Goal: Find contact information: Find contact information

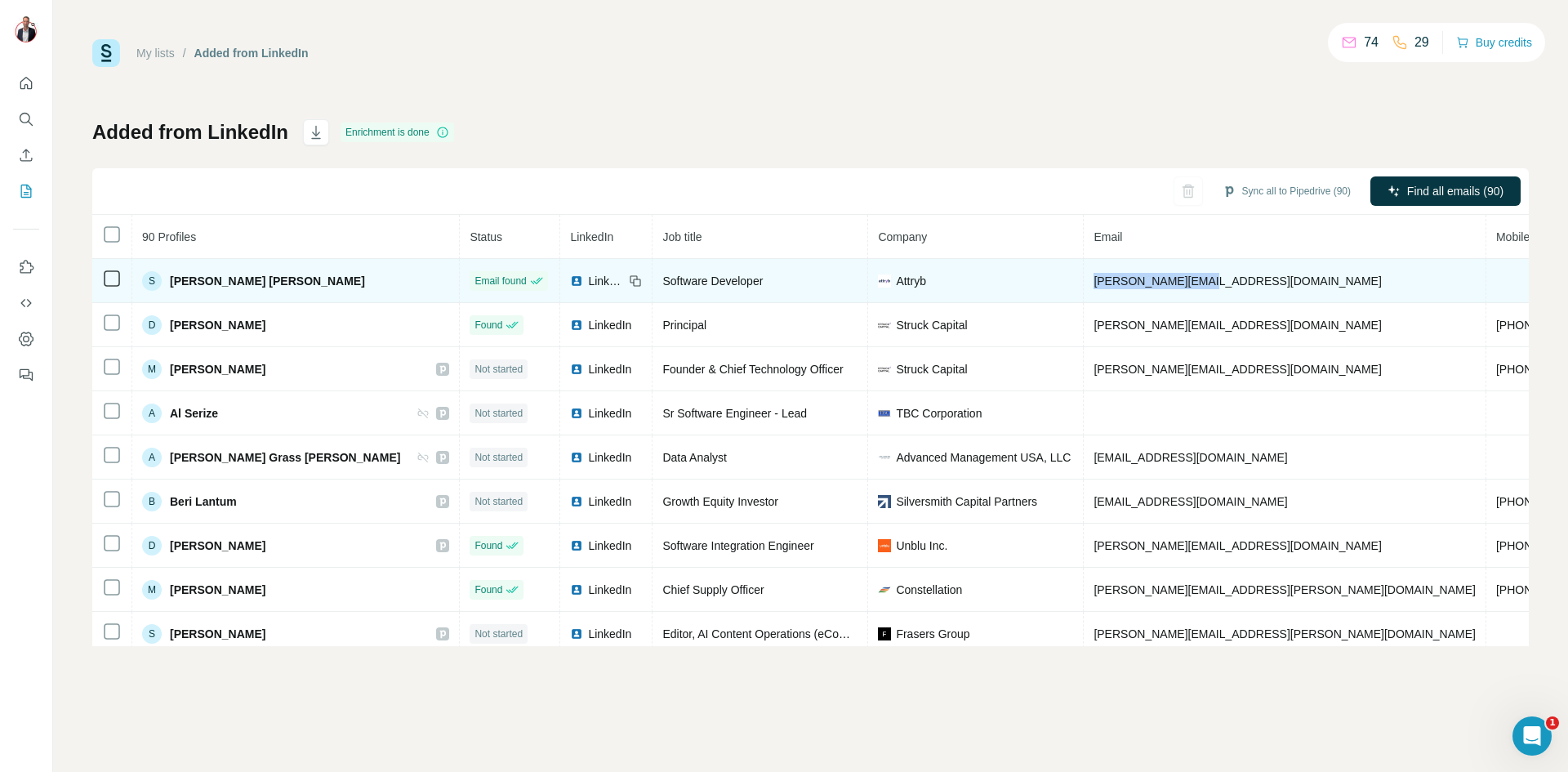
drag, startPoint x: 1133, startPoint y: 279, endPoint x: 985, endPoint y: 280, distance: 148.0
click at [1083, 280] on td "[PERSON_NAME][EMAIL_ADDRESS][DOMAIN_NAME]" at bounding box center [1284, 281] width 403 height 44
drag, startPoint x: 1109, startPoint y: 274, endPoint x: 985, endPoint y: 280, distance: 124.1
click at [1083, 280] on td "[PERSON_NAME][EMAIL_ADDRESS][DOMAIN_NAME]" at bounding box center [1284, 281] width 403 height 44
copy span "[PERSON_NAME][EMAIL_ADDRESS][DOMAIN_NAME]"
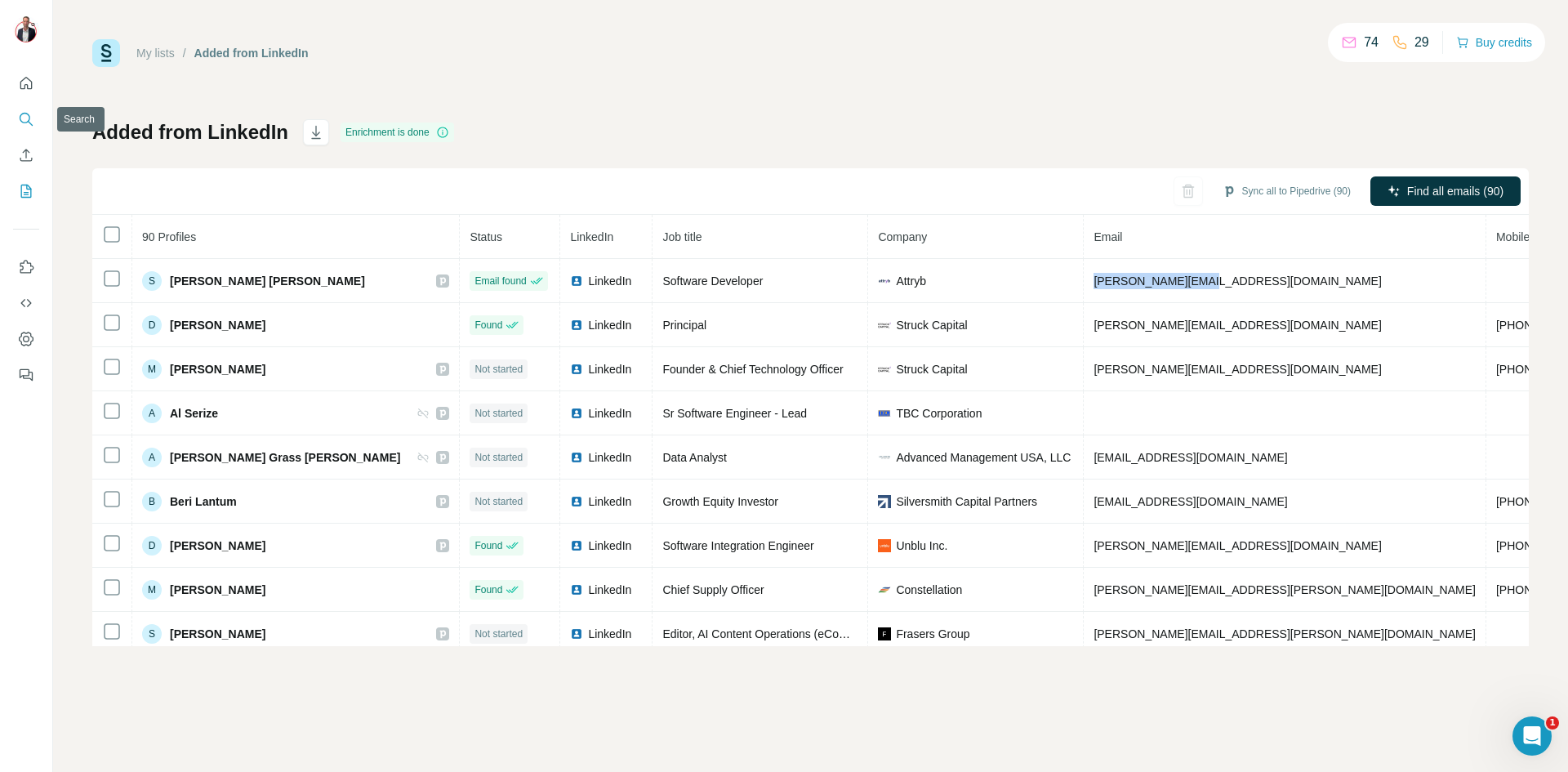
click at [30, 120] on icon "Search" at bounding box center [26, 118] width 16 height 16
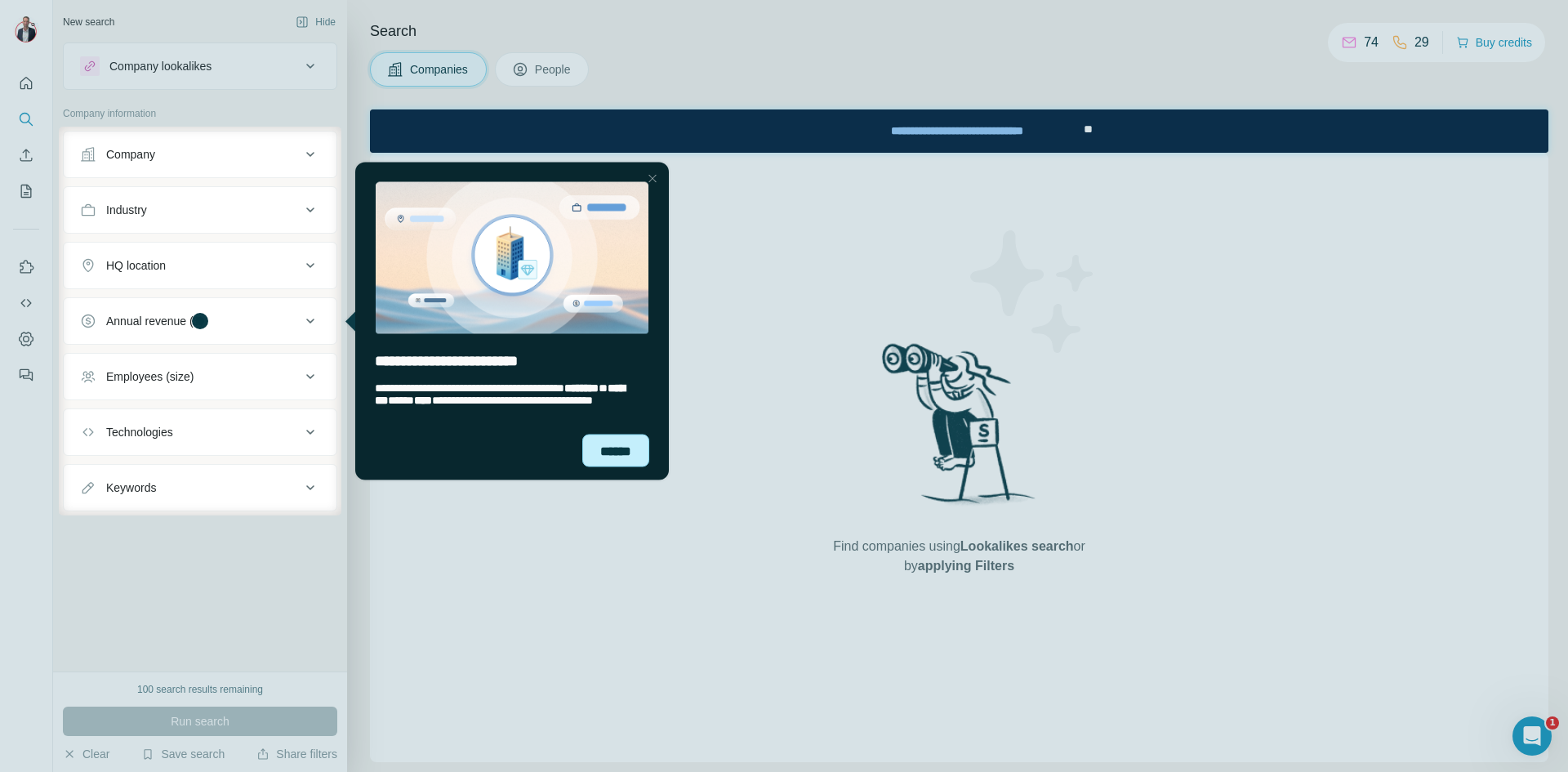
click at [629, 441] on div "******" at bounding box center [616, 450] width 67 height 32
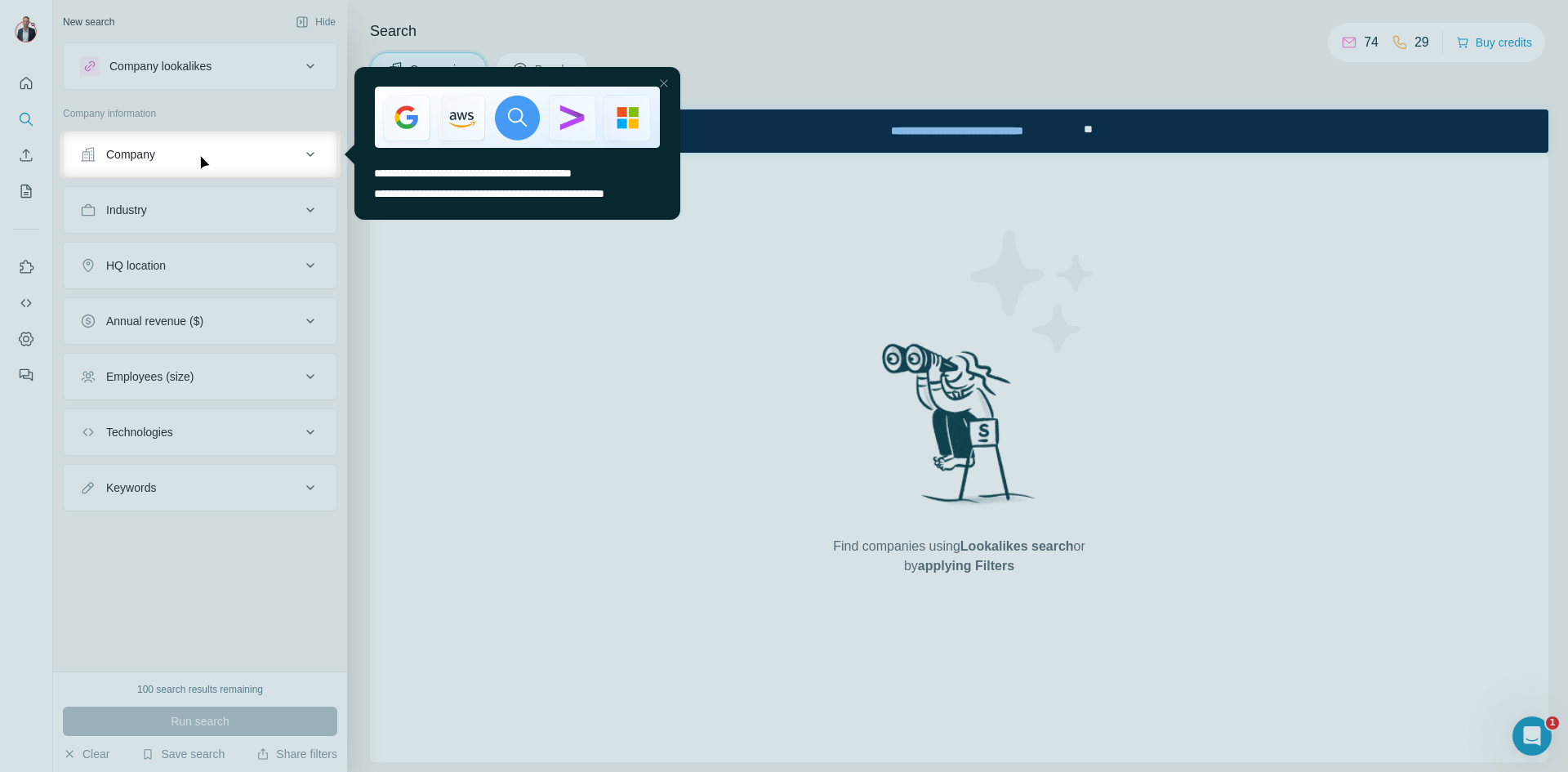
click at [662, 82] on div "Close Step" at bounding box center [663, 83] width 20 height 20
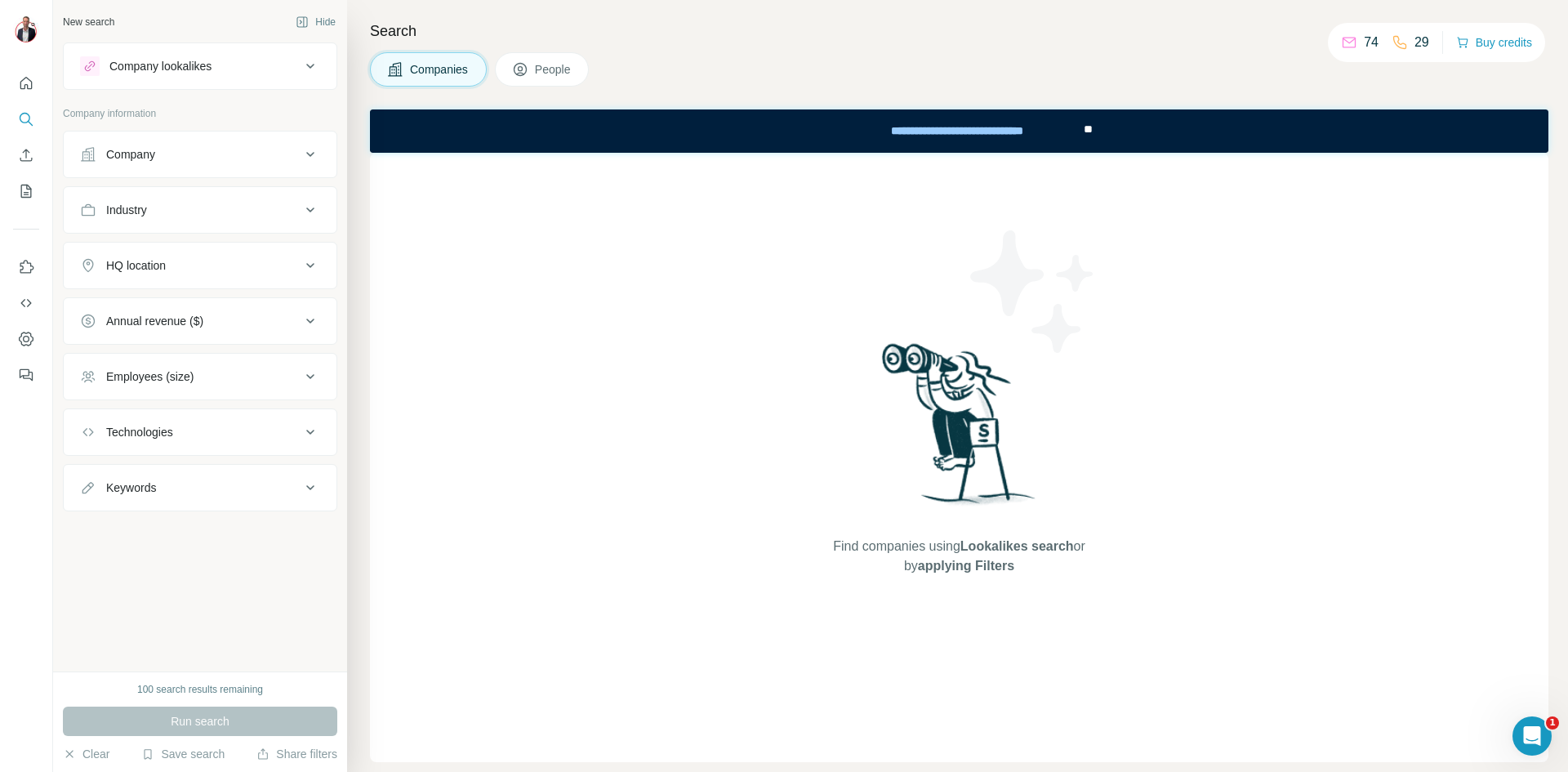
click at [532, 70] on button "People" at bounding box center [542, 69] width 95 height 34
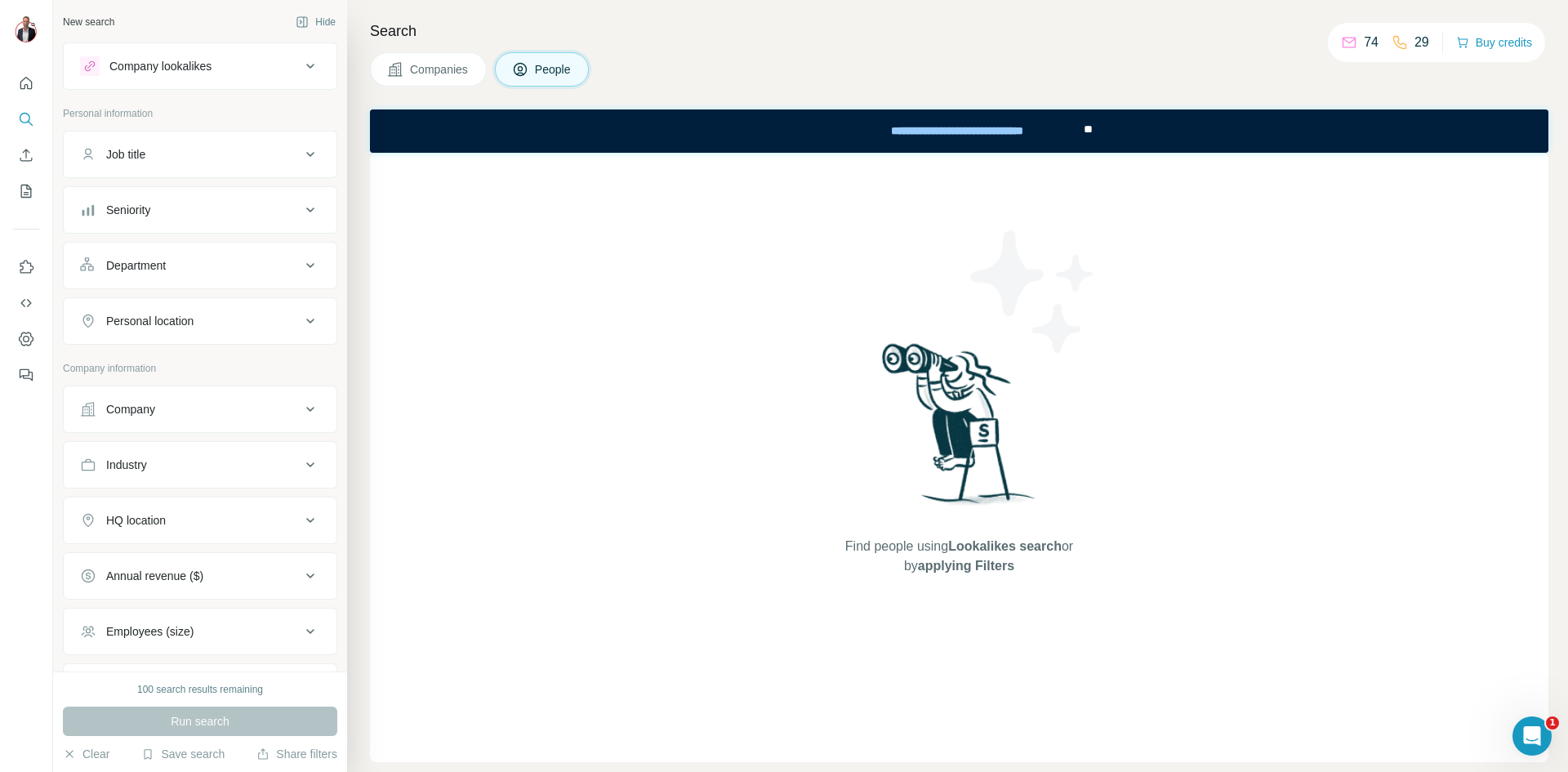
click at [532, 70] on button "People" at bounding box center [542, 69] width 95 height 34
